Goal: Navigation & Orientation: Find specific page/section

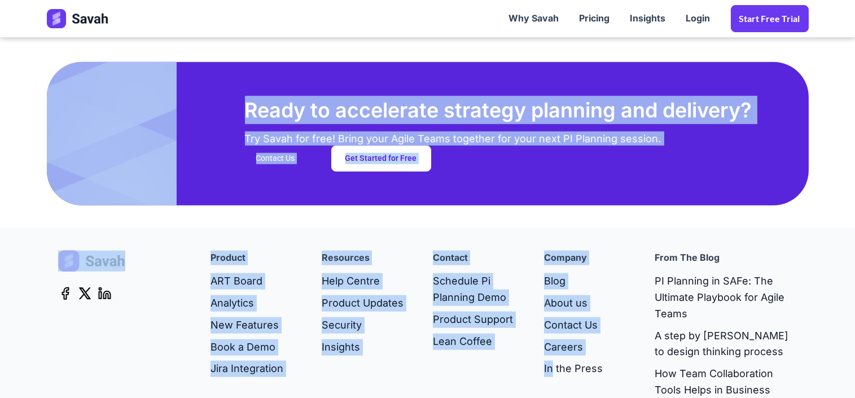
scroll to position [3022, 0]
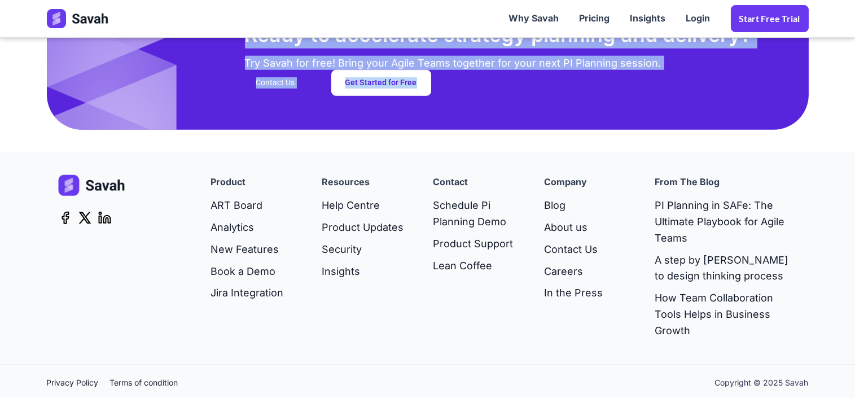
drag, startPoint x: 206, startPoint y: 90, endPoint x: 560, endPoint y: 74, distance: 354.2
copy div "Loremi dol Sitametco AD Elitsedd Eiusmodt inc Utlab Etdol Magna aliquaen admini…"
click at [237, 208] on link "ART Board" at bounding box center [247, 206] width 73 height 22
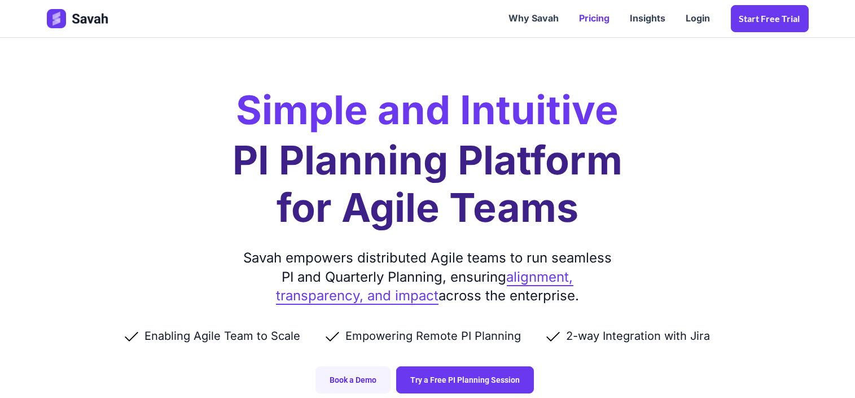
click at [585, 14] on link "Pricing" at bounding box center [594, 18] width 51 height 35
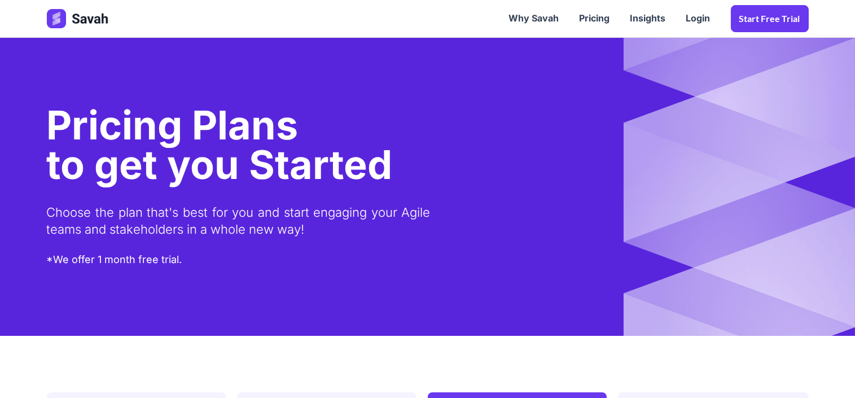
click at [88, 20] on img at bounding box center [78, 18] width 63 height 19
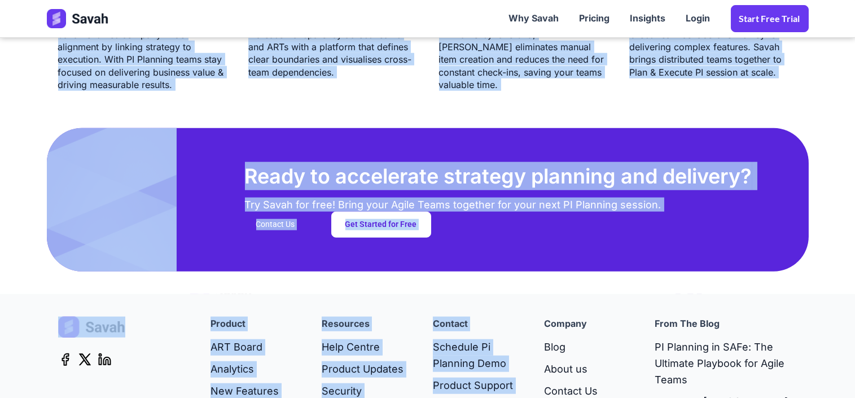
scroll to position [3022, 0]
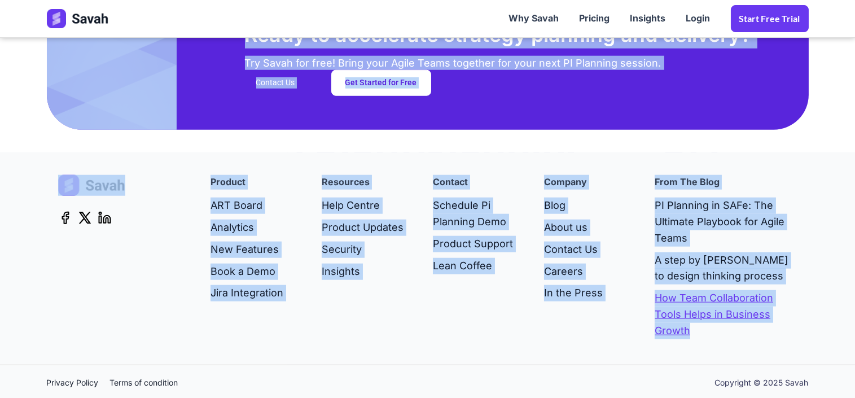
drag, startPoint x: 227, startPoint y: 97, endPoint x: 774, endPoint y: 327, distance: 593.1
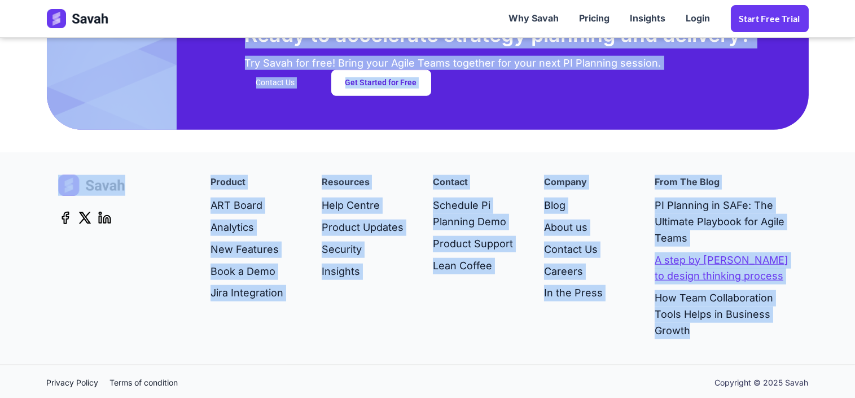
copy body "Loremi dol Sitametco AD Elitsedd Eiusmodt inc Utlab Etdol Magna aliquaen admini…"
